Goal: Information Seeking & Learning: Find specific fact

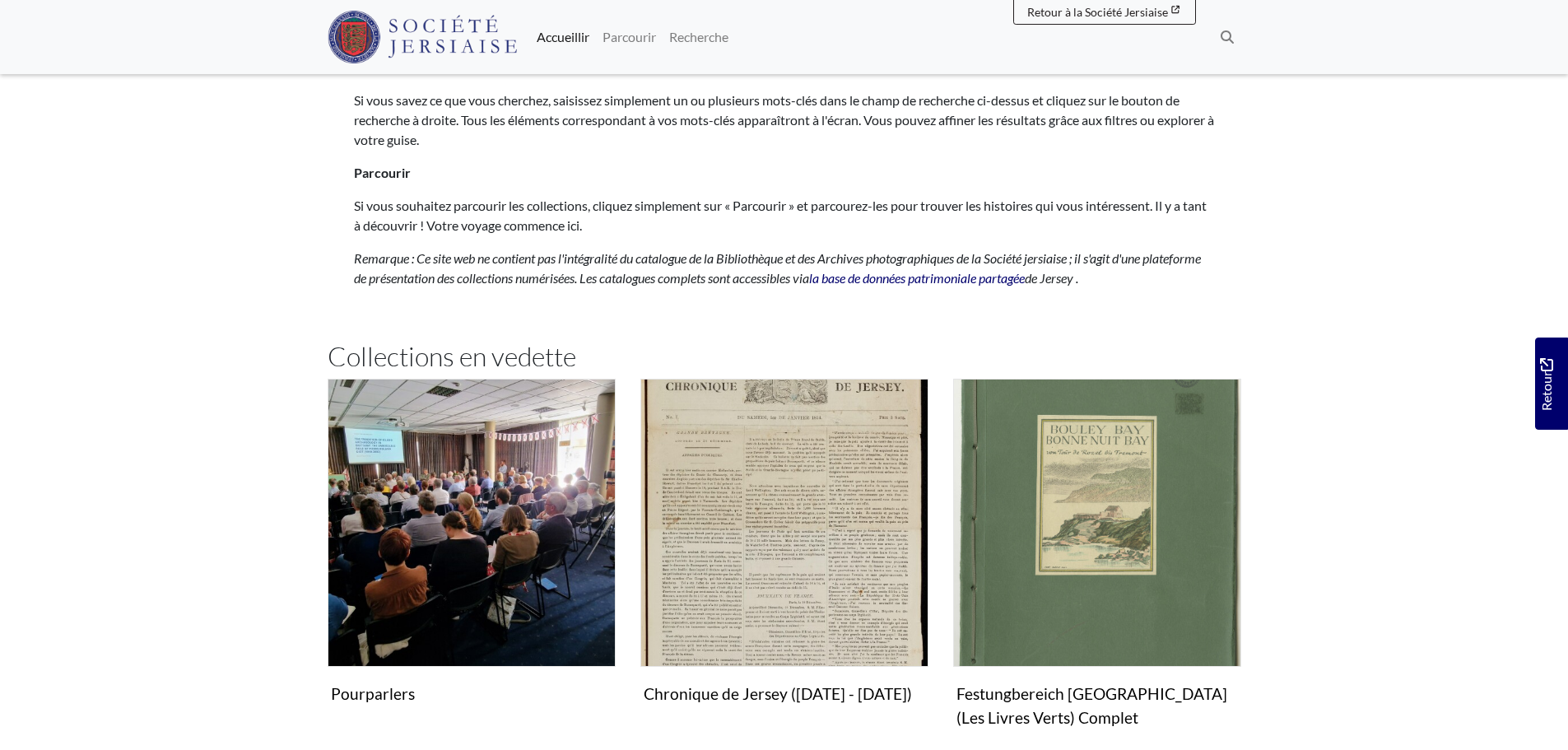
scroll to position [905, 0]
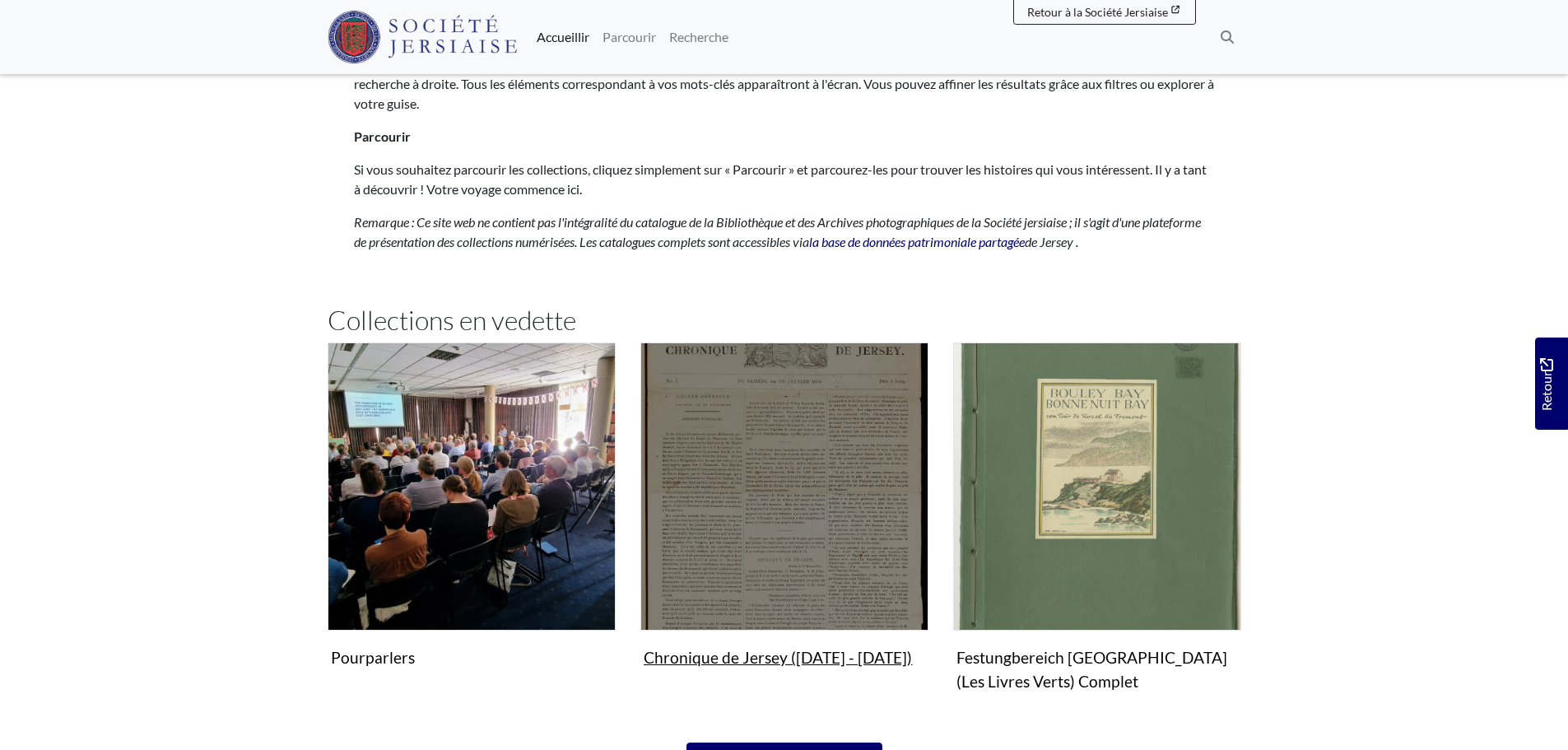
click at [867, 581] on img "Sous-collection" at bounding box center [784, 486] width 288 height 288
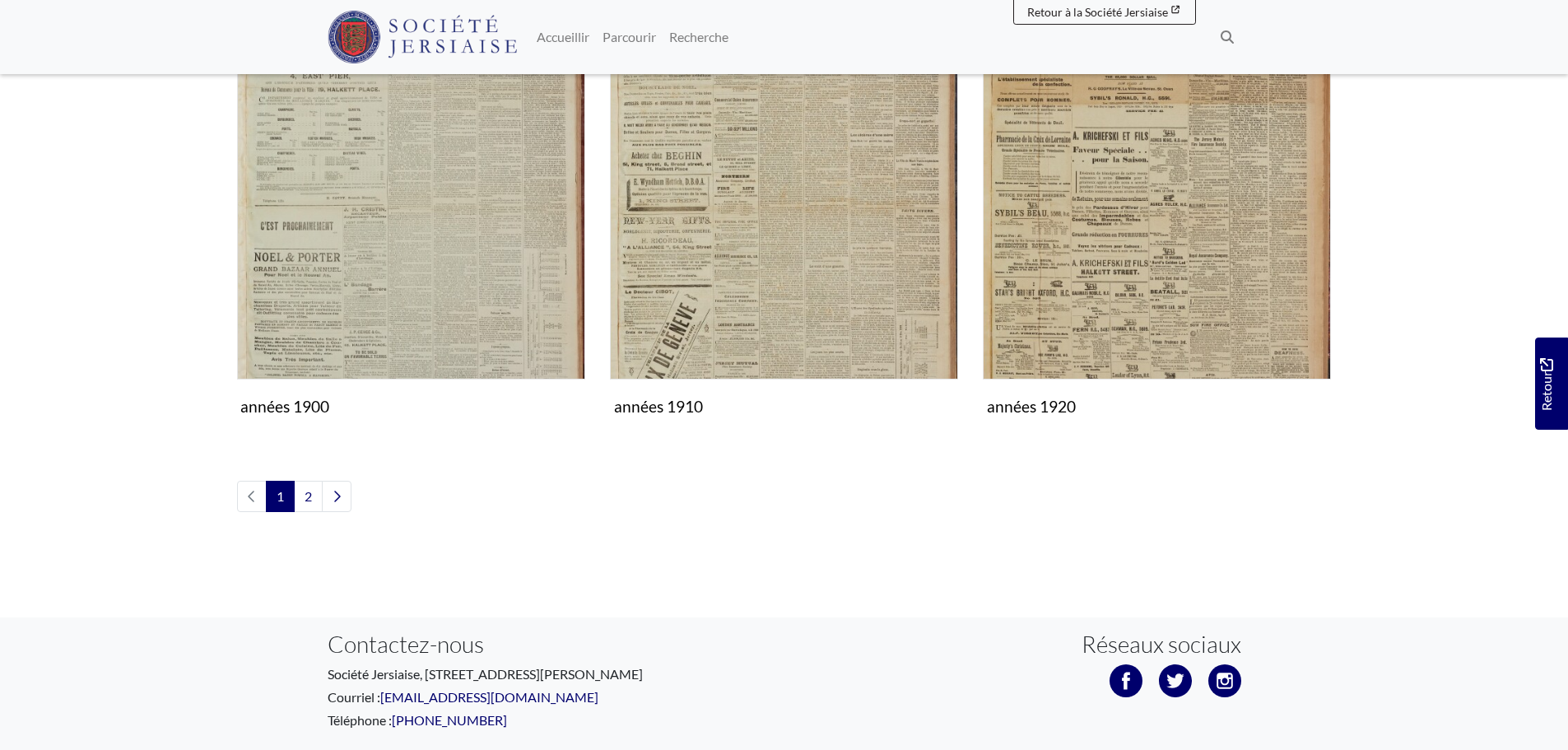
scroll to position [1811, 0]
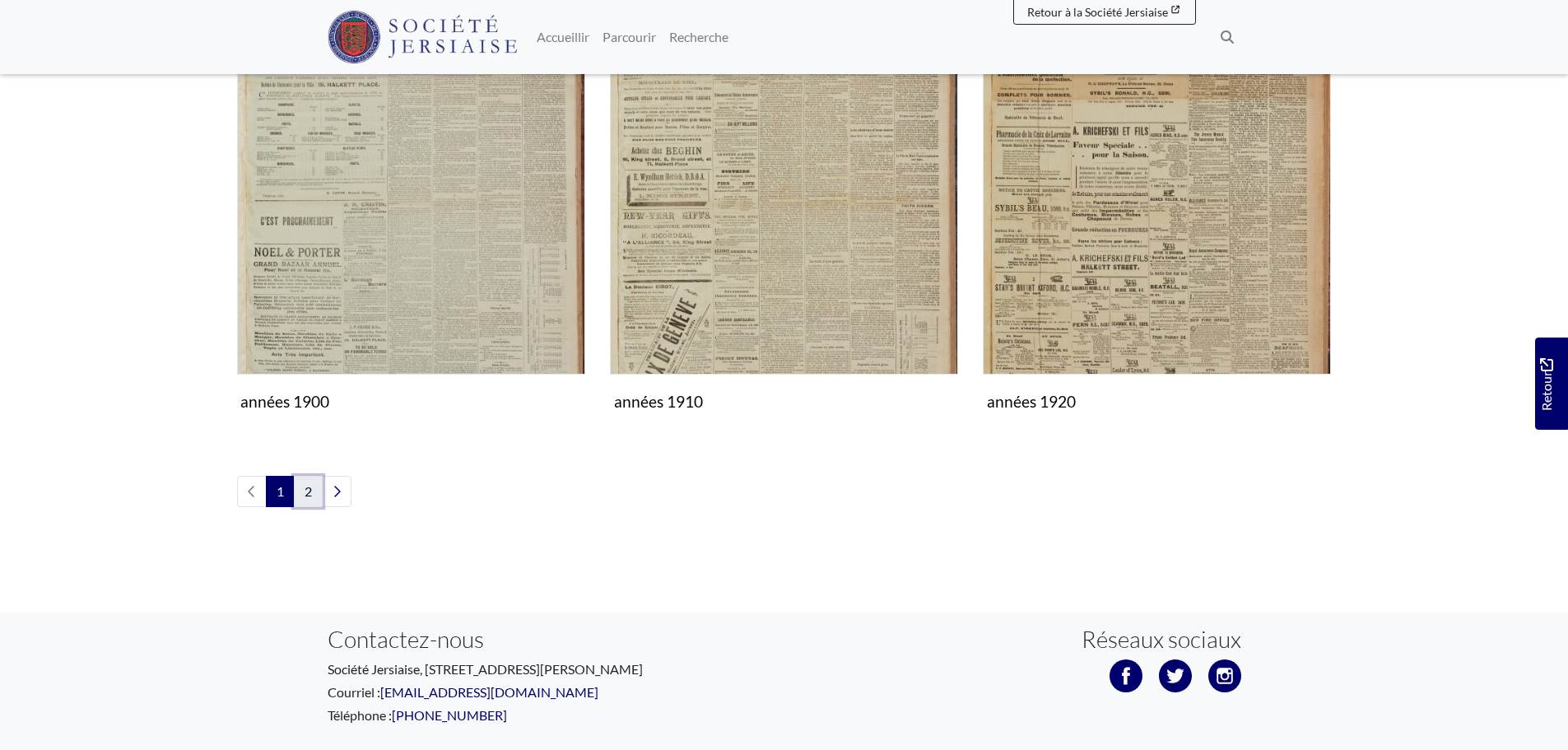
click at [311, 489] on font "2" at bounding box center [308, 491] width 7 height 16
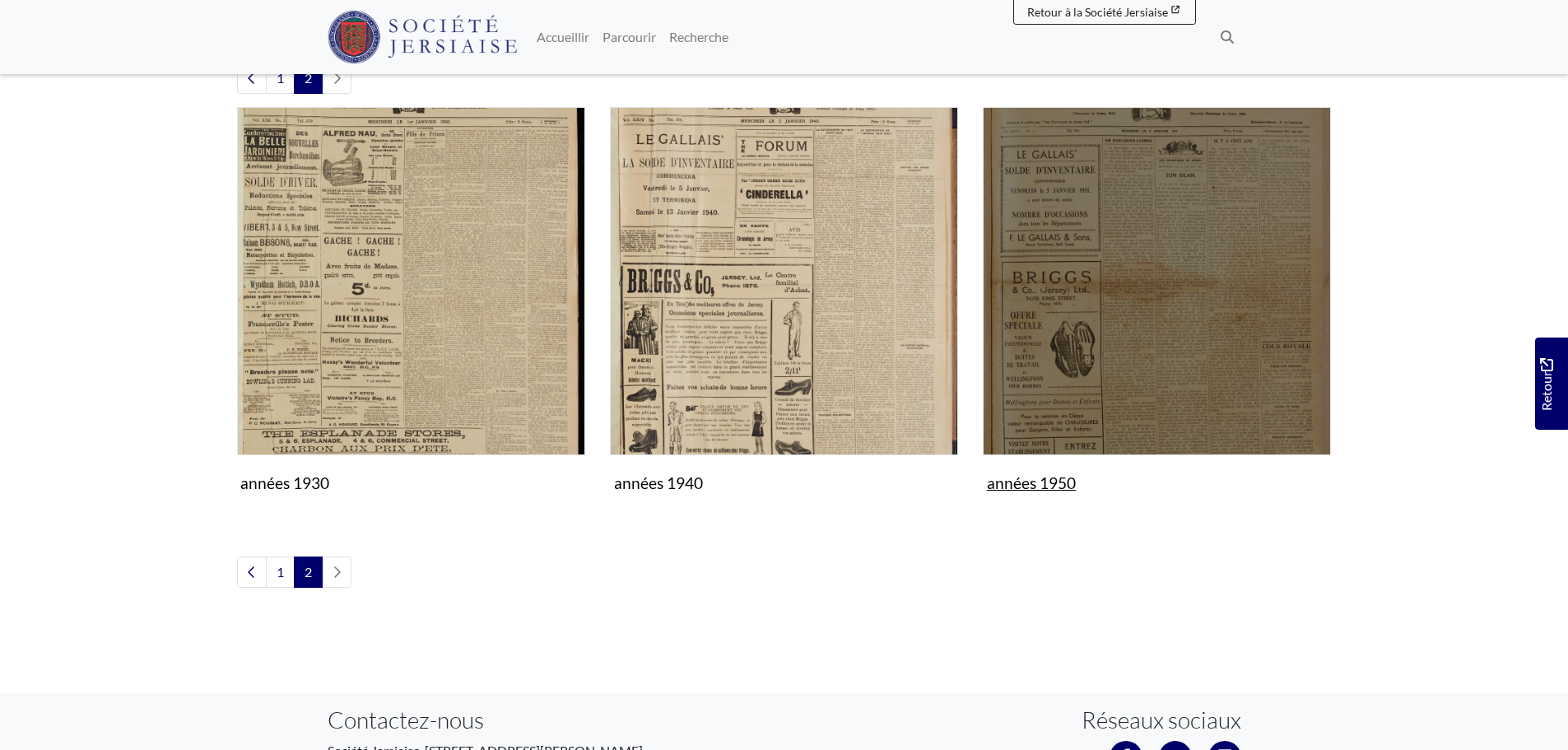
scroll to position [339, 0]
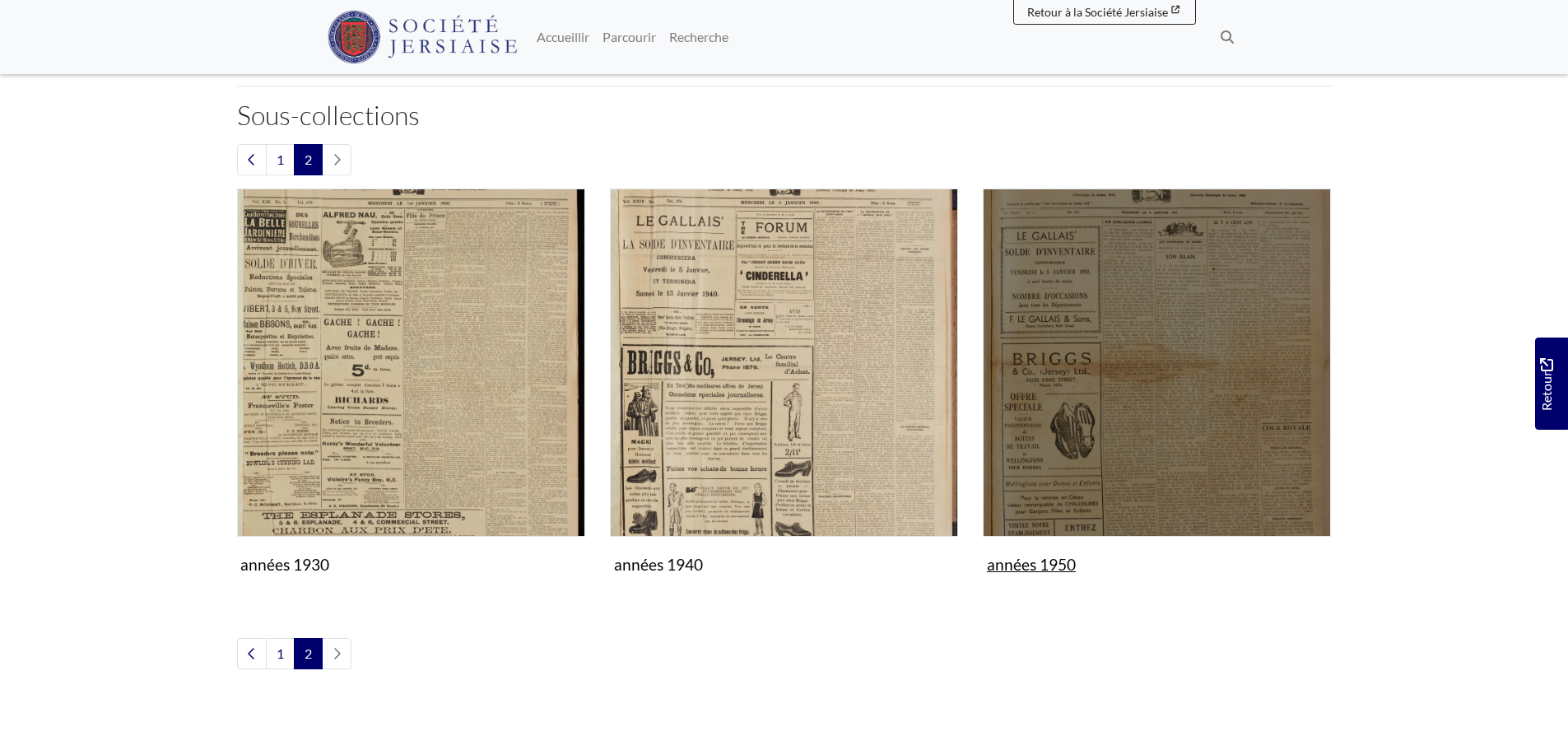
click at [1108, 423] on img "Sous-collection" at bounding box center [1157, 362] width 348 height 348
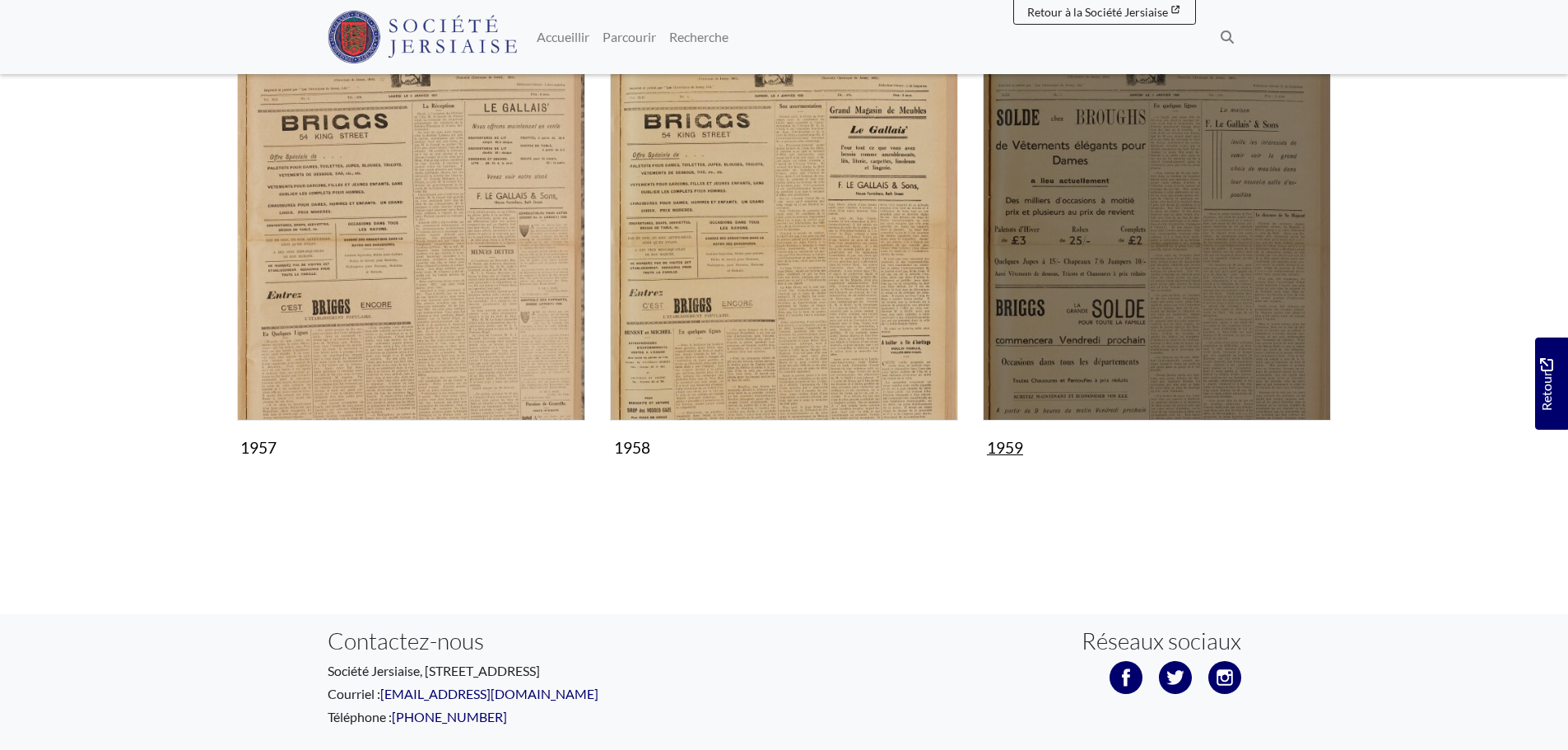
scroll to position [988, 0]
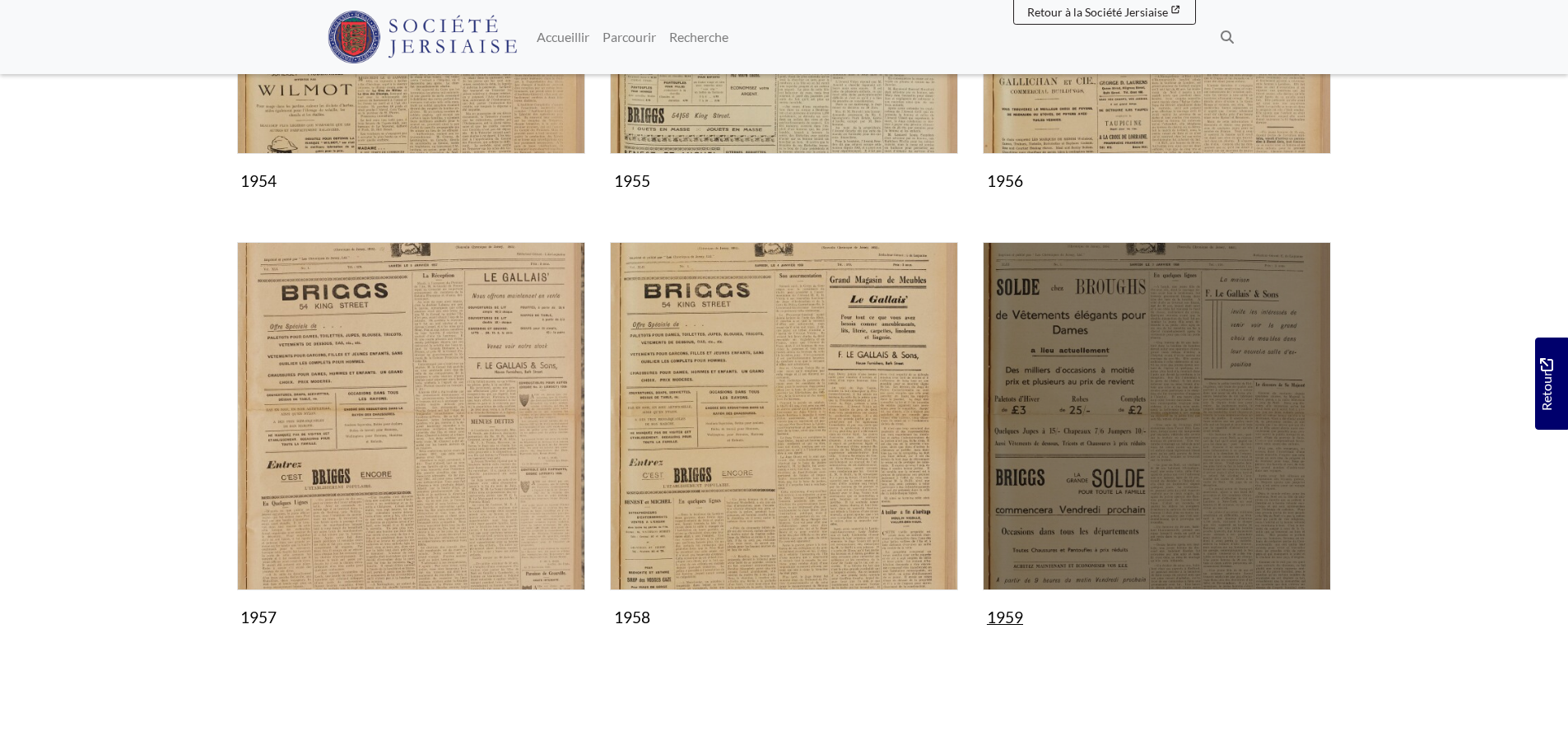
click at [1068, 463] on img "Sous-collection" at bounding box center [1157, 416] width 348 height 348
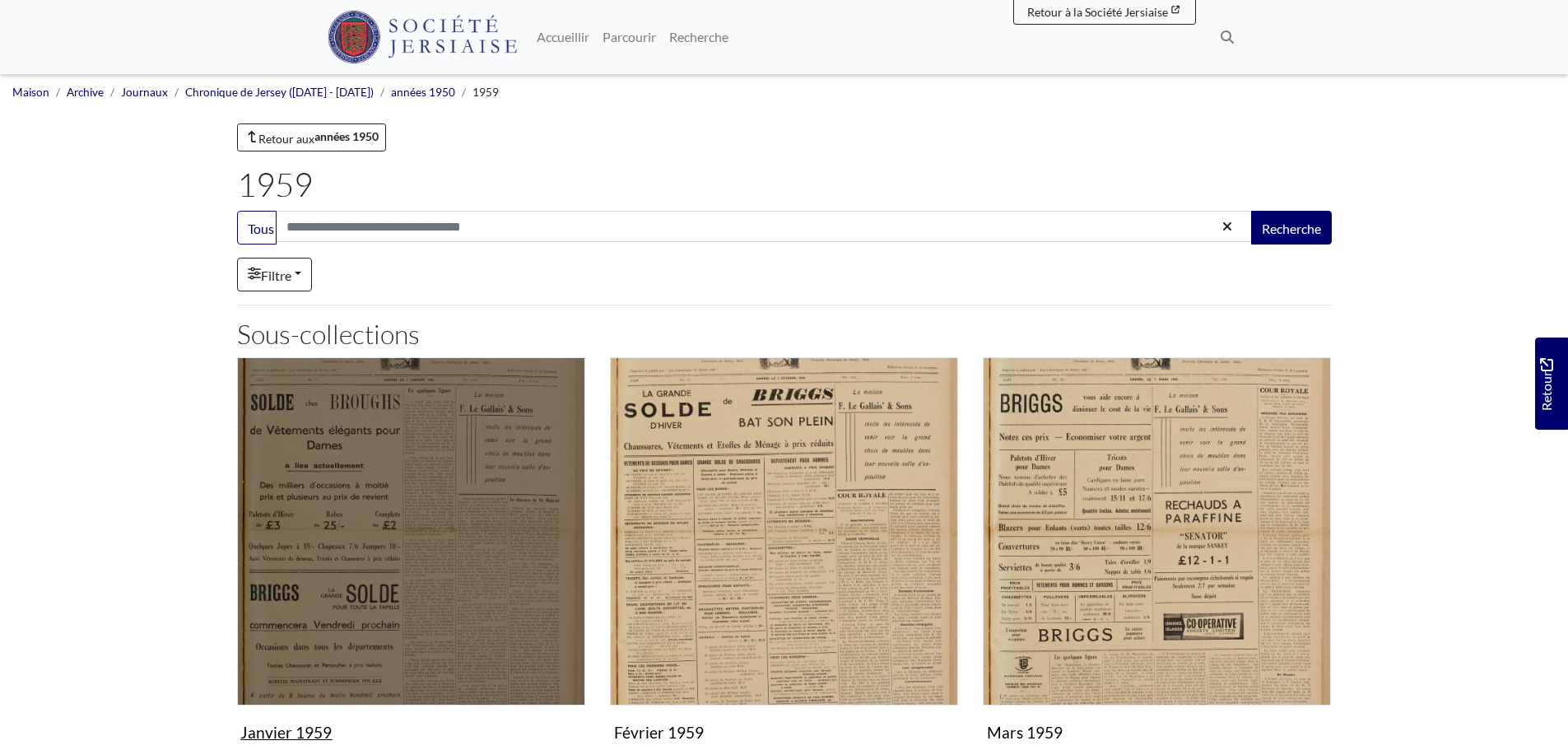
click at [512, 469] on img "Sous-collection" at bounding box center [410, 531] width 348 height 348
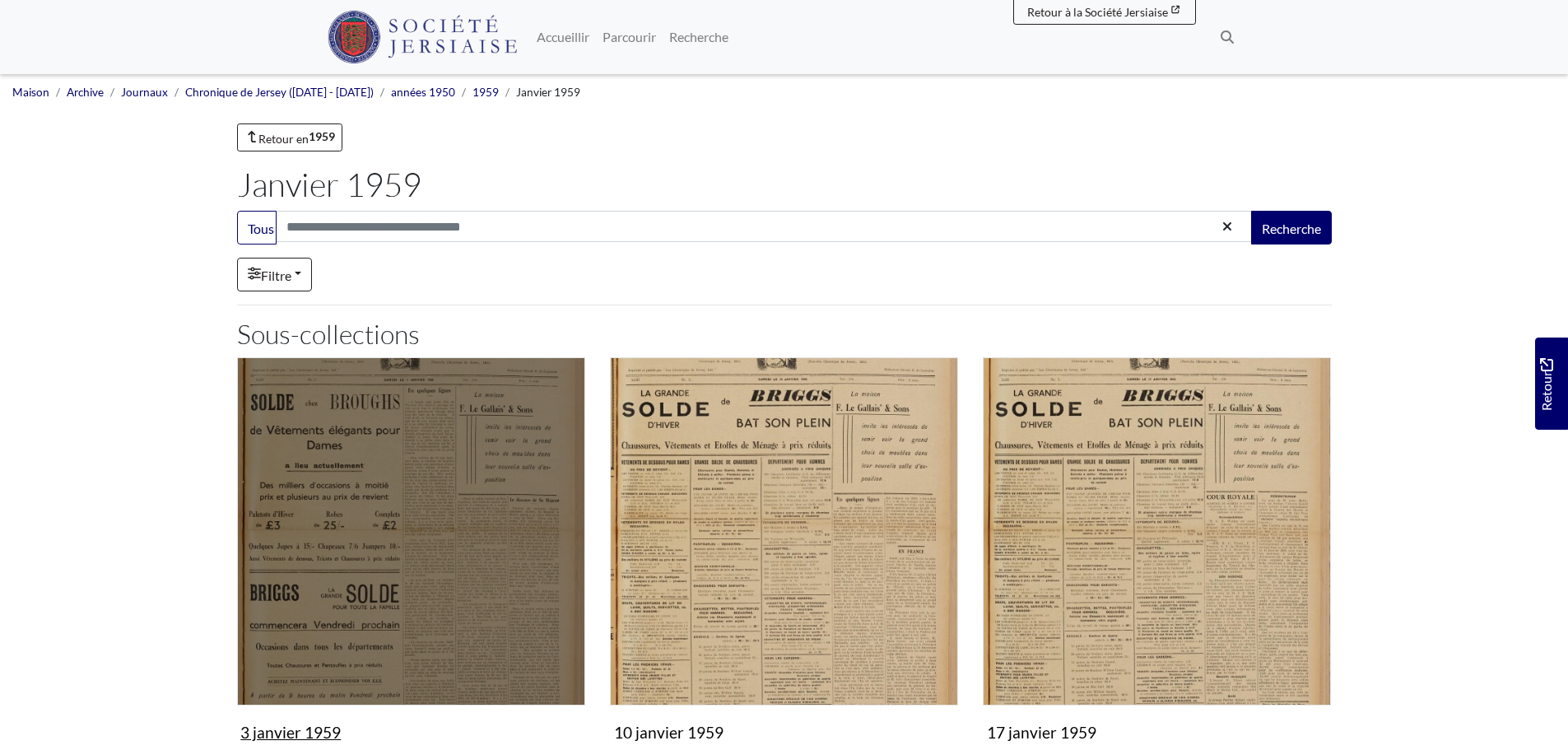
click at [512, 469] on img "Sous-collection" at bounding box center [410, 531] width 348 height 348
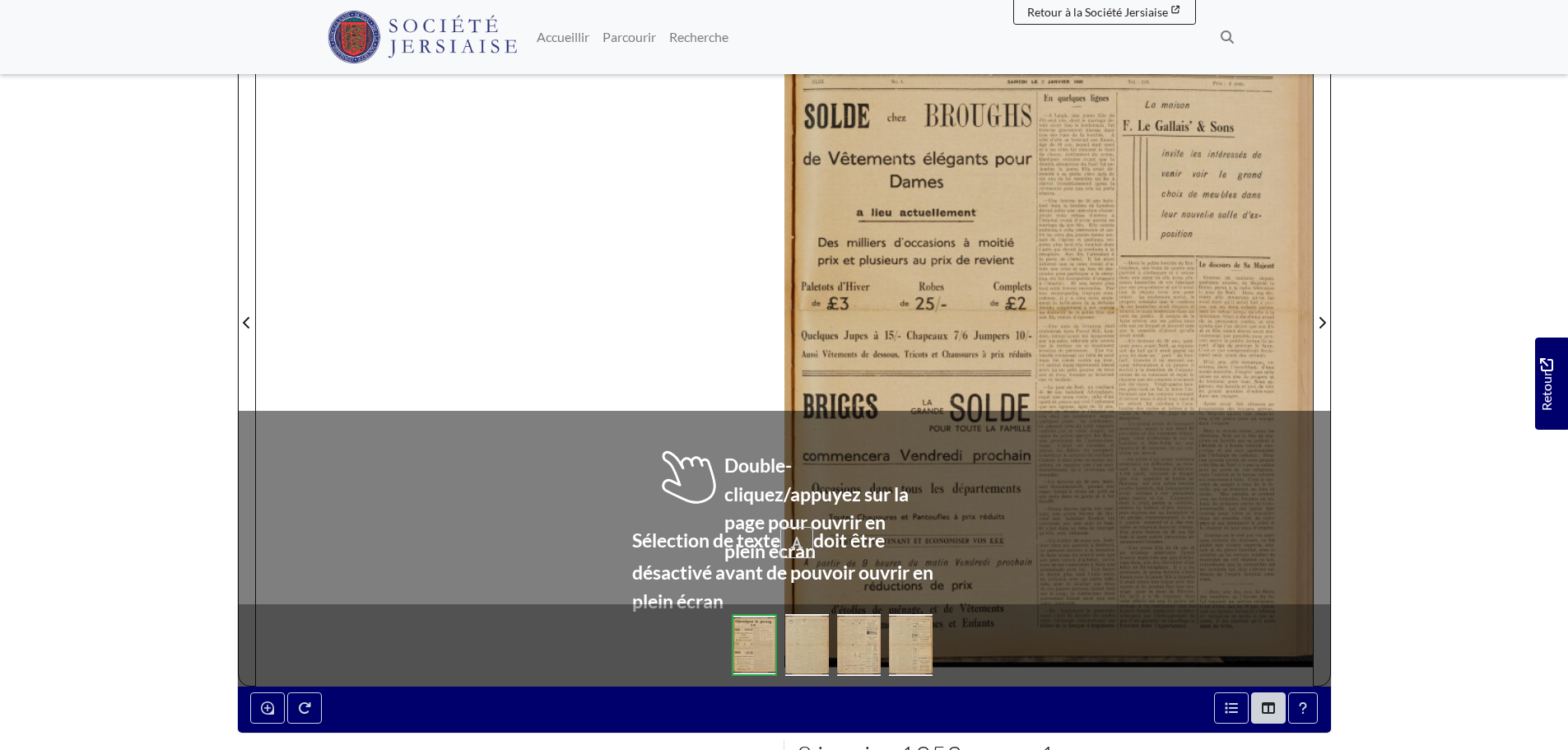
scroll to position [329, 0]
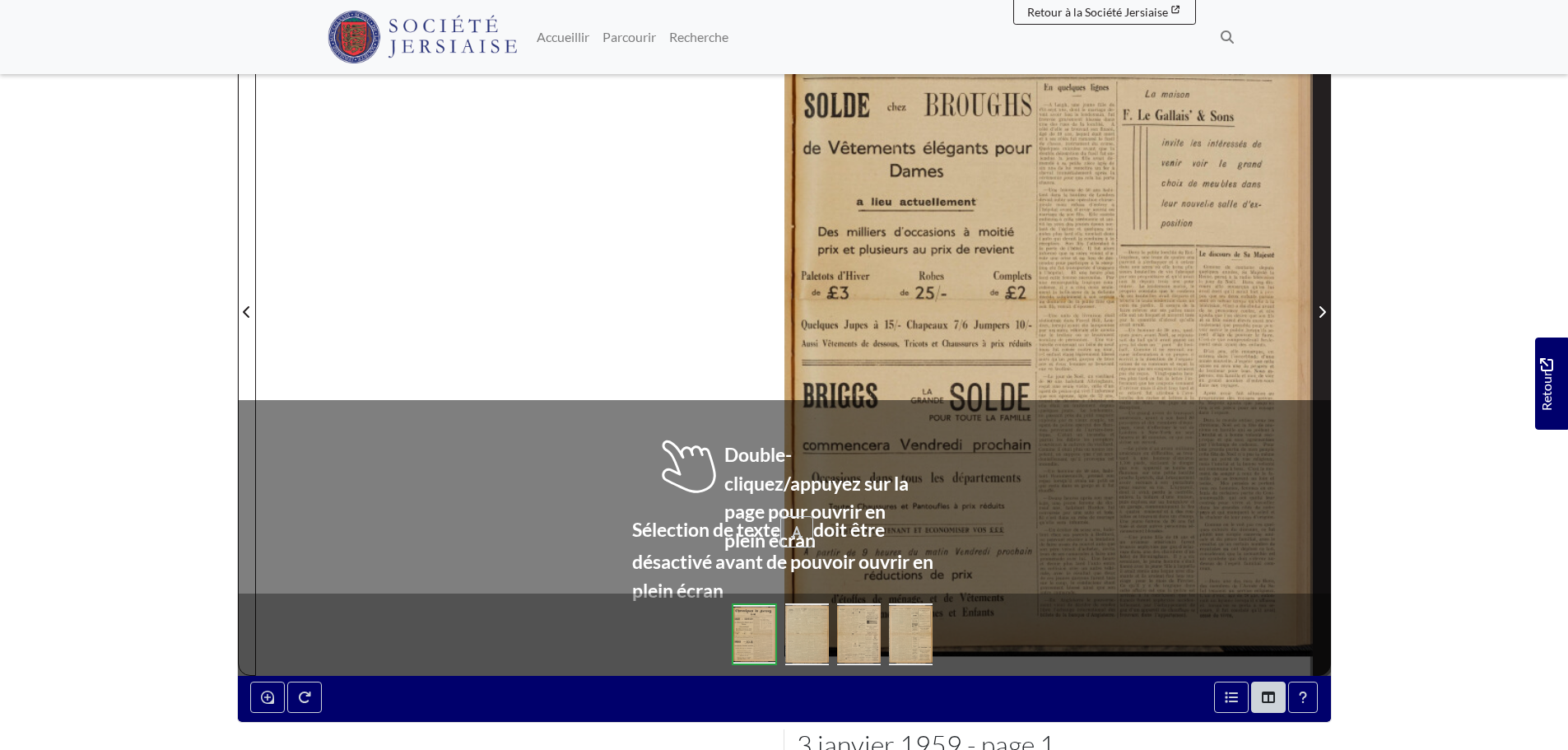
click at [1329, 310] on span "Page suivante" at bounding box center [1322, 311] width 17 height 20
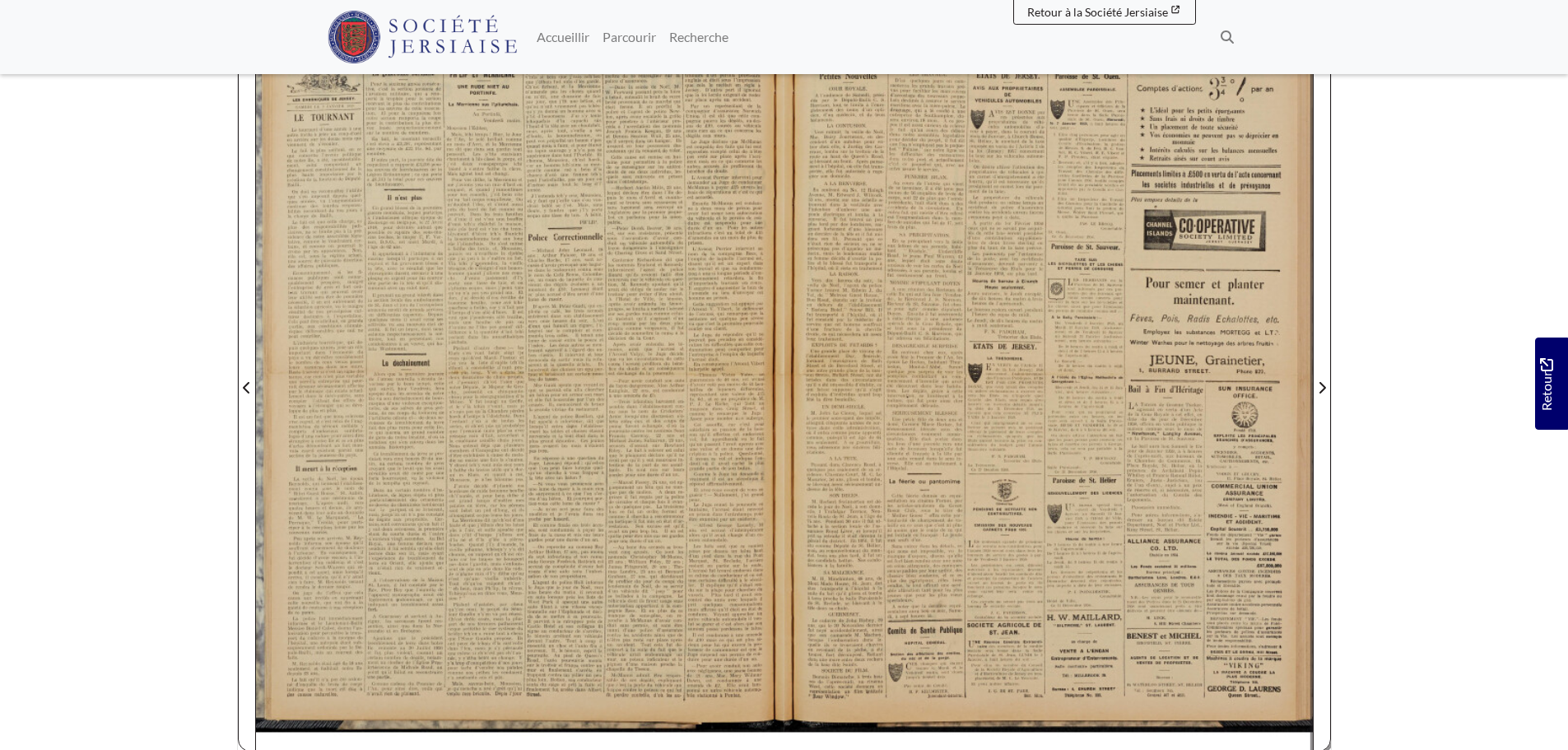
scroll to position [247, 0]
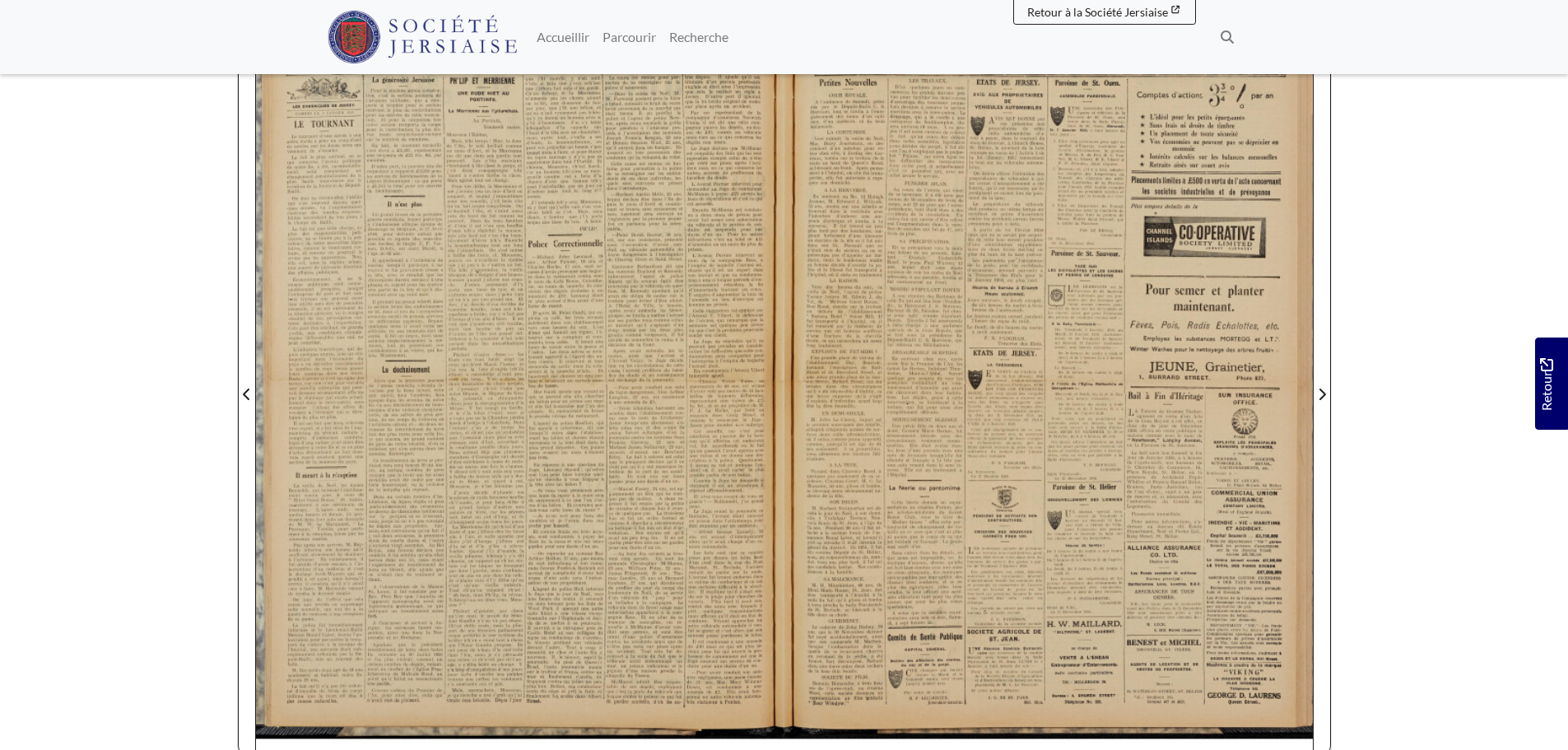
click at [683, 442] on div at bounding box center [520, 384] width 529 height 747
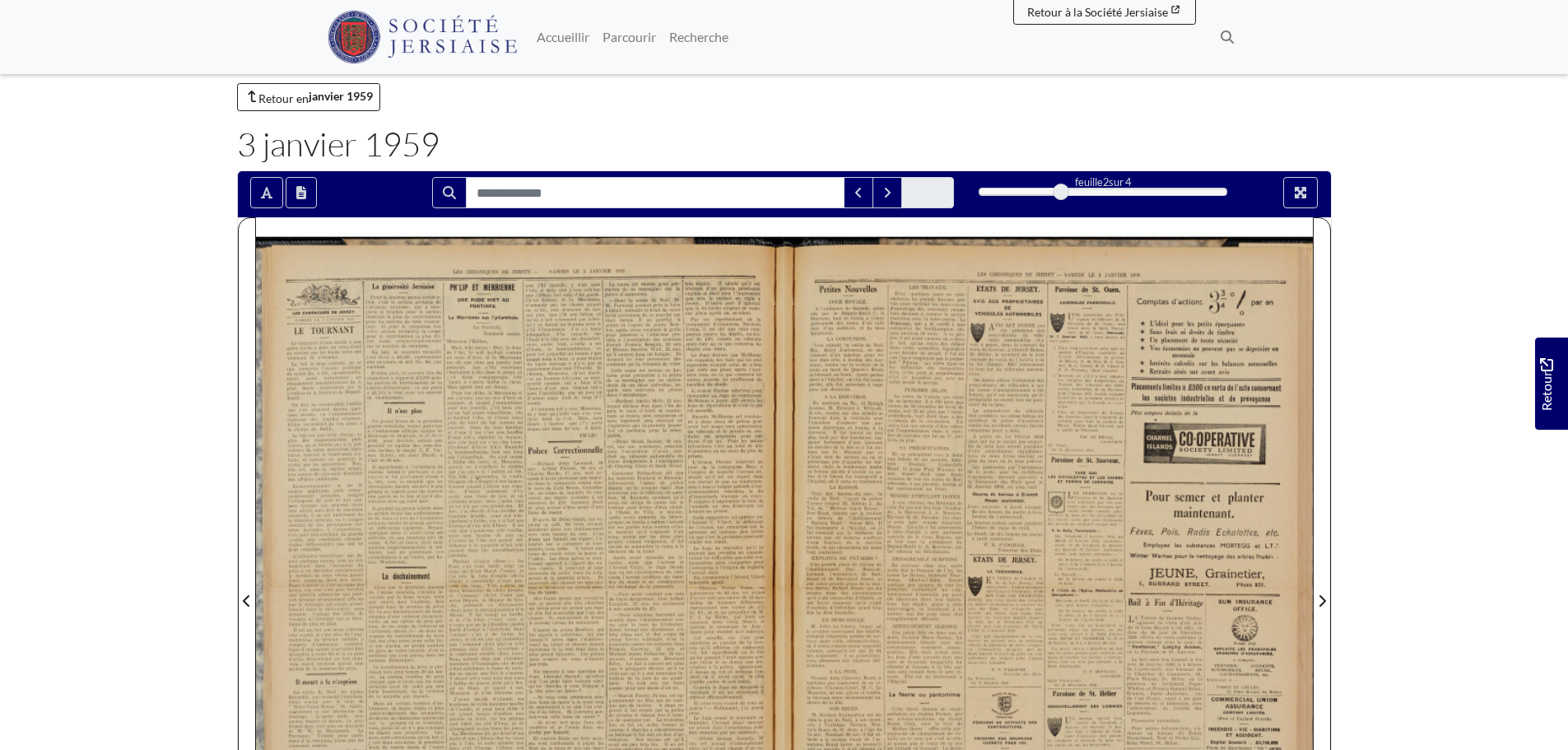
scroll to position [0, 0]
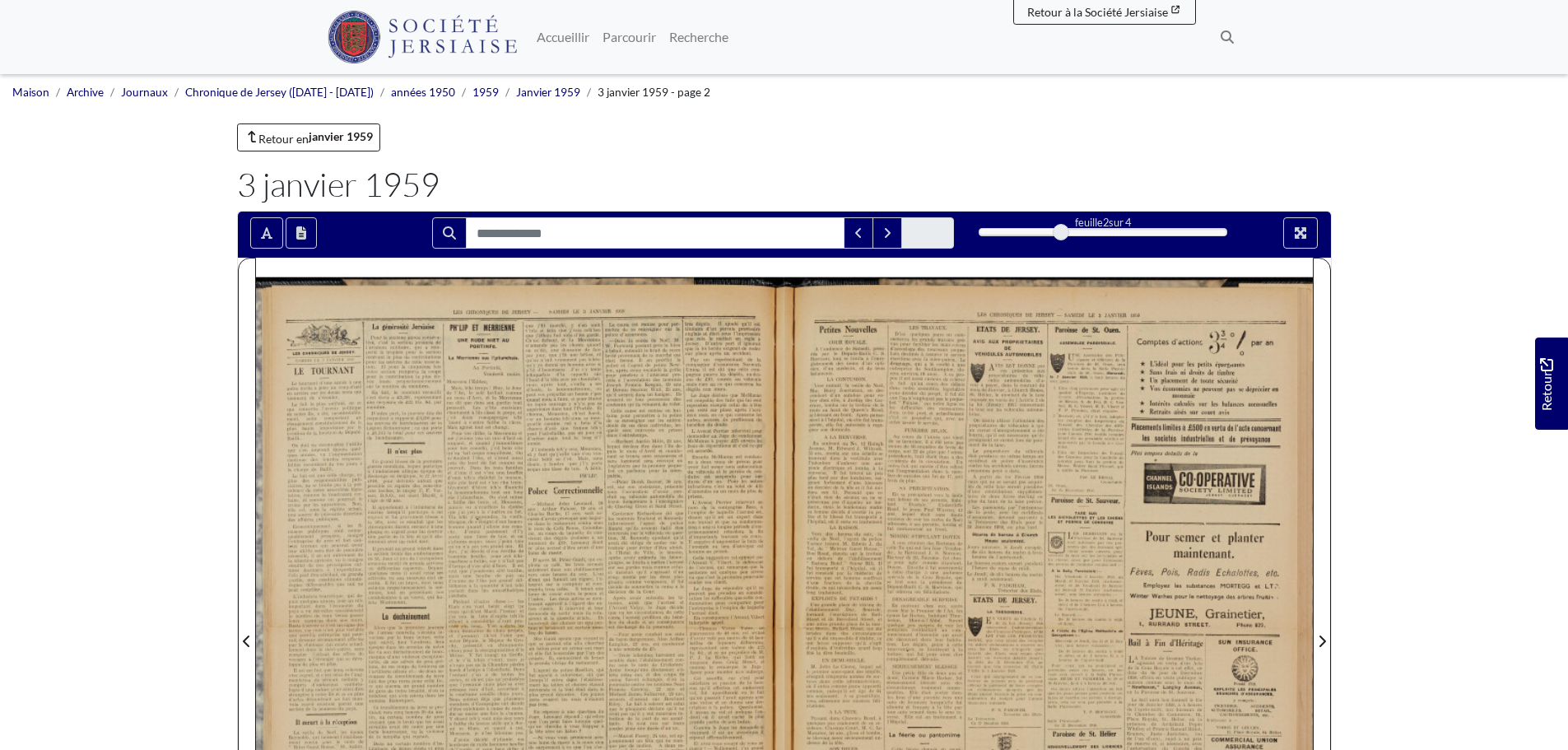
drag, startPoint x: 1065, startPoint y: 231, endPoint x: 1089, endPoint y: 234, distance: 24.2
click at [1089, 234] on div "2" at bounding box center [1102, 232] width 248 height 17
drag, startPoint x: 1058, startPoint y: 231, endPoint x: 998, endPoint y: 260, distance: 66.6
click at [1095, 232] on div "2" at bounding box center [1102, 232] width 248 height 17
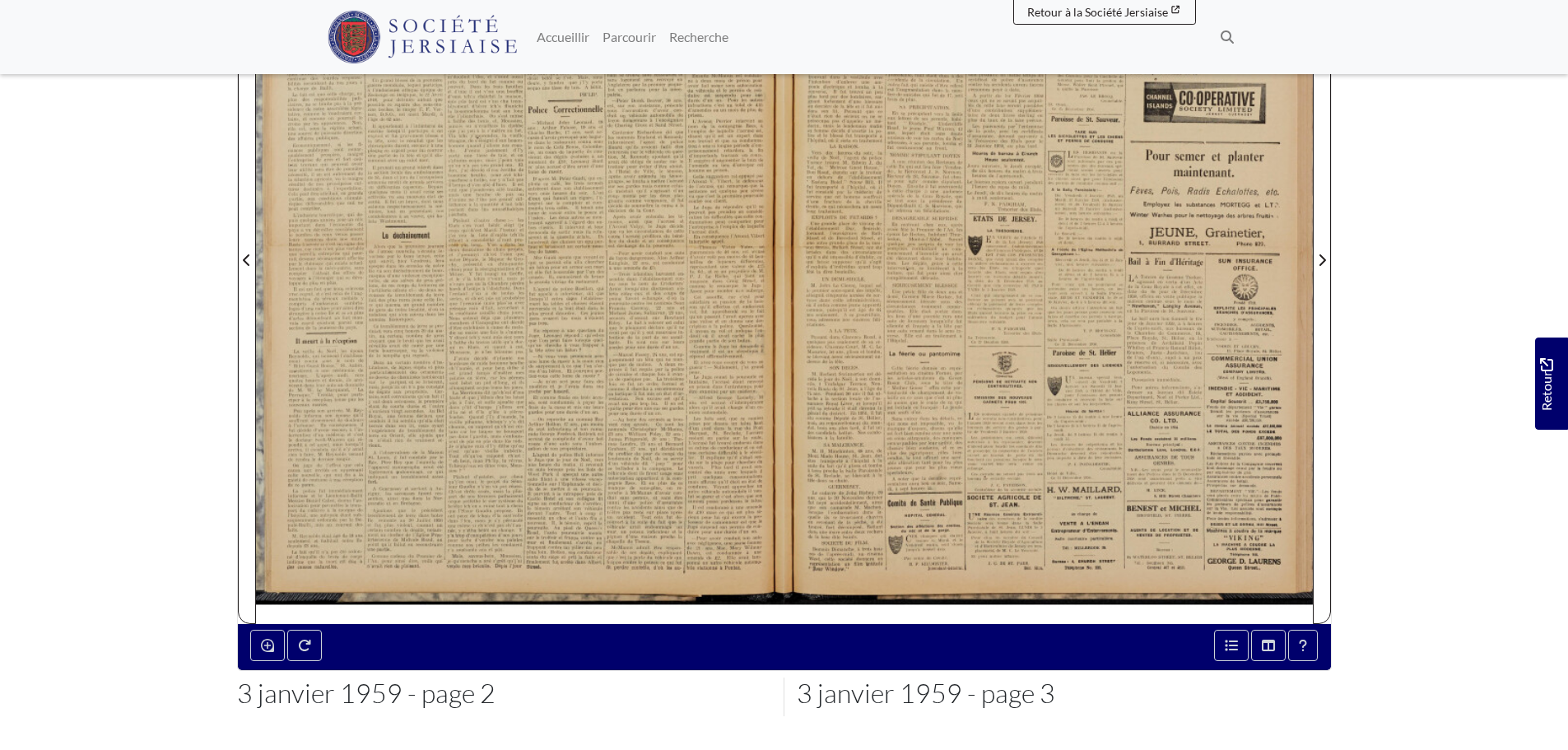
scroll to position [411, 0]
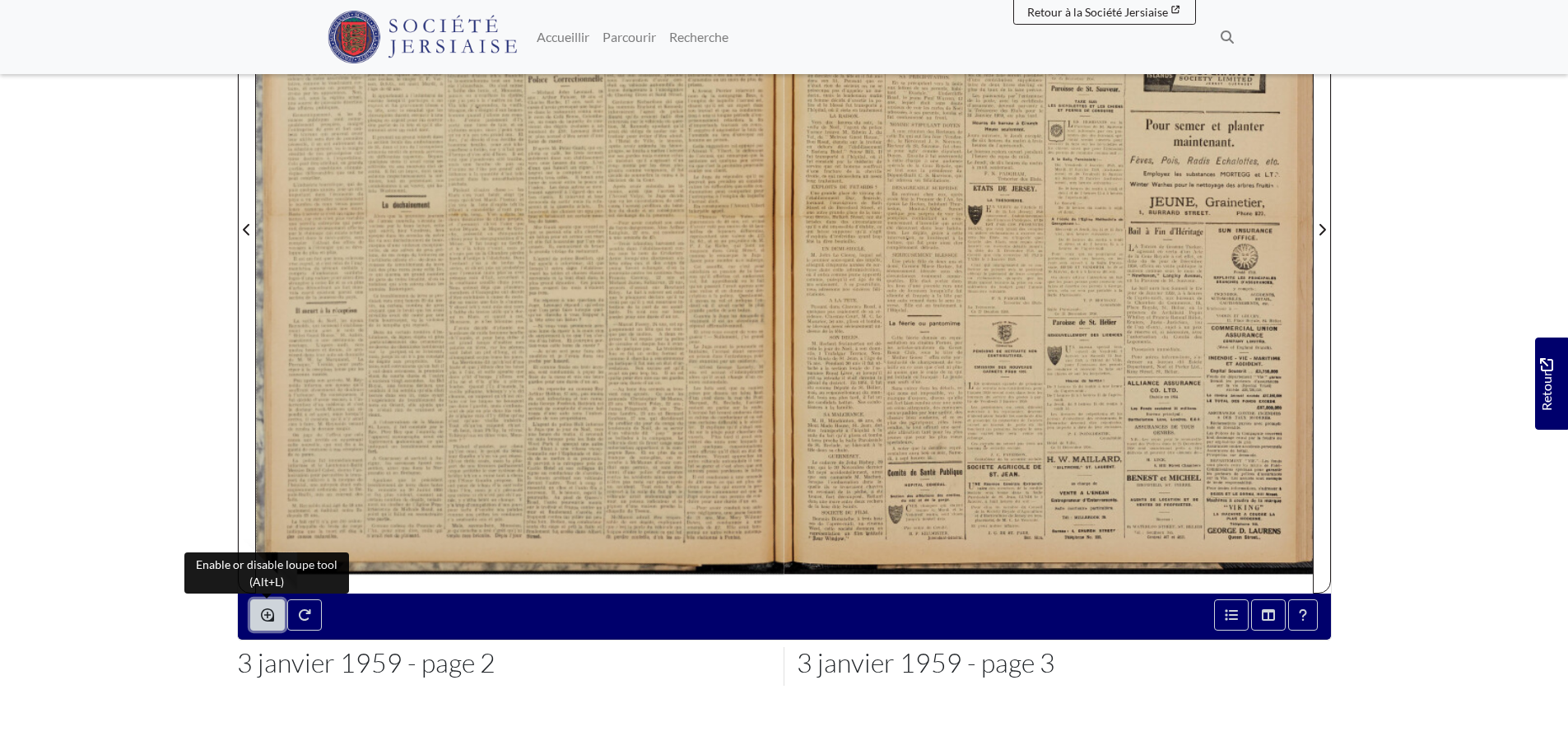
click at [267, 626] on button "Activer ou désactiver l'outil loupe (Alt+L)" at bounding box center [267, 615] width 34 height 32
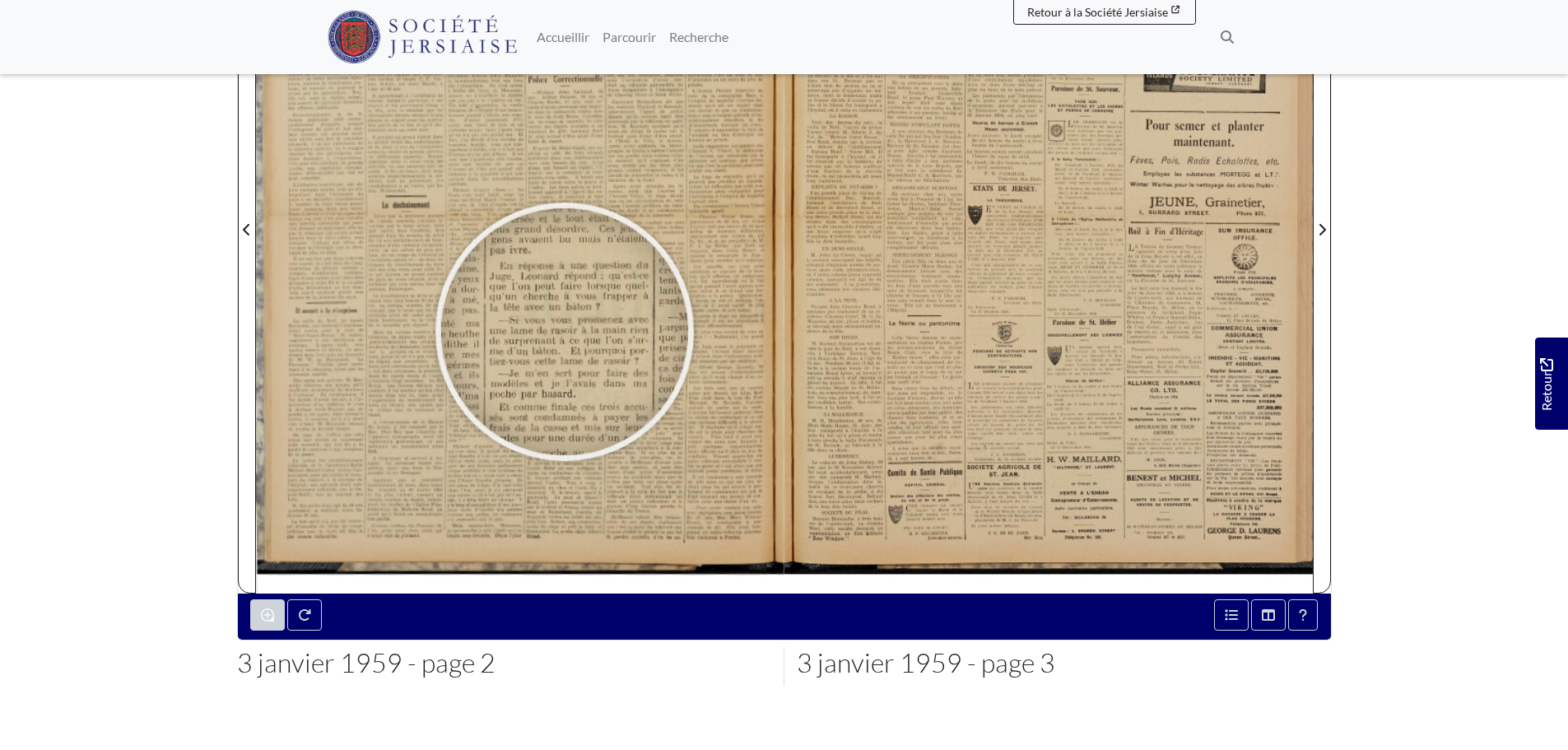
click at [564, 332] on div at bounding box center [564, 332] width 247 height 247
